Goal: Find specific page/section: Find specific page/section

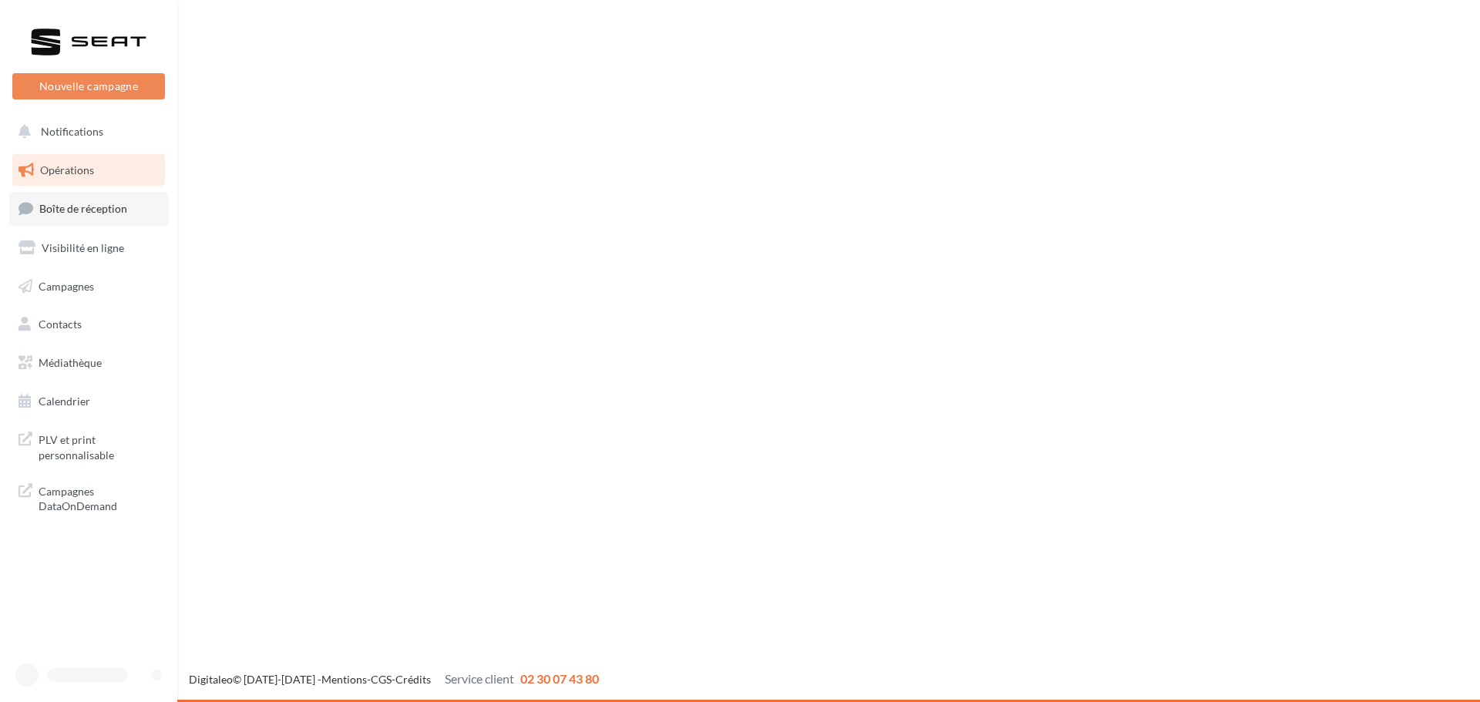
click at [79, 196] on link "Boîte de réception" at bounding box center [88, 208] width 159 height 33
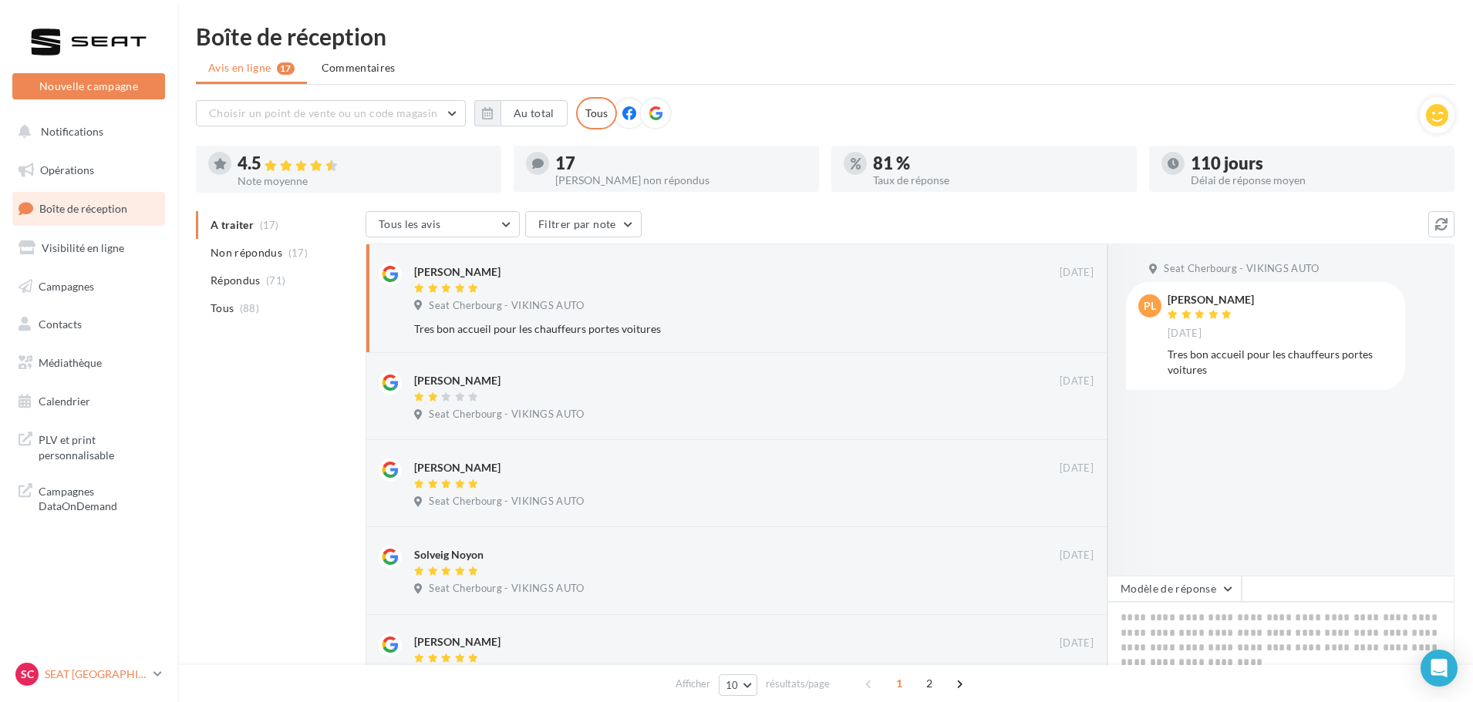
click at [123, 675] on p "SEAT [GEOGRAPHIC_DATA]" at bounding box center [96, 674] width 103 height 15
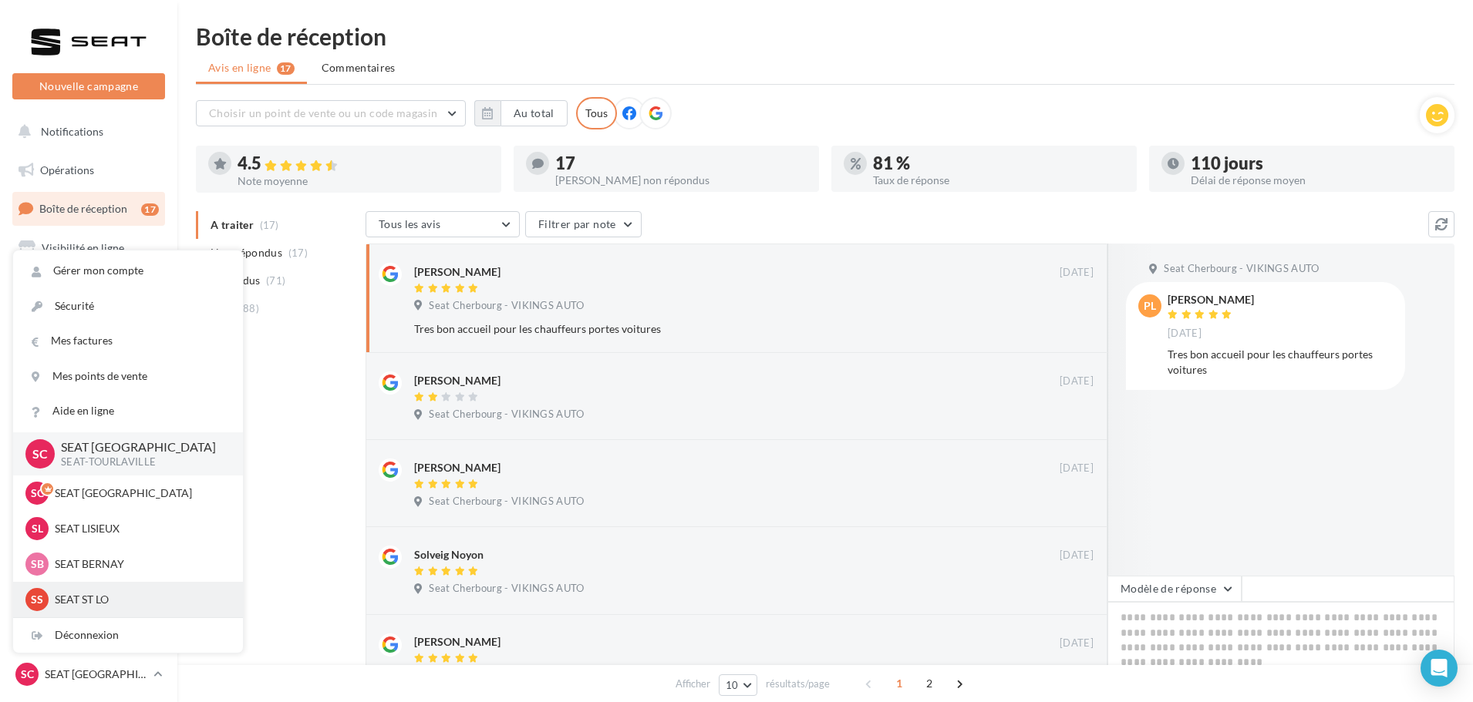
click at [91, 597] on p "SEAT ST LO" at bounding box center [140, 599] width 170 height 15
